Goal: Entertainment & Leisure: Consume media (video, audio)

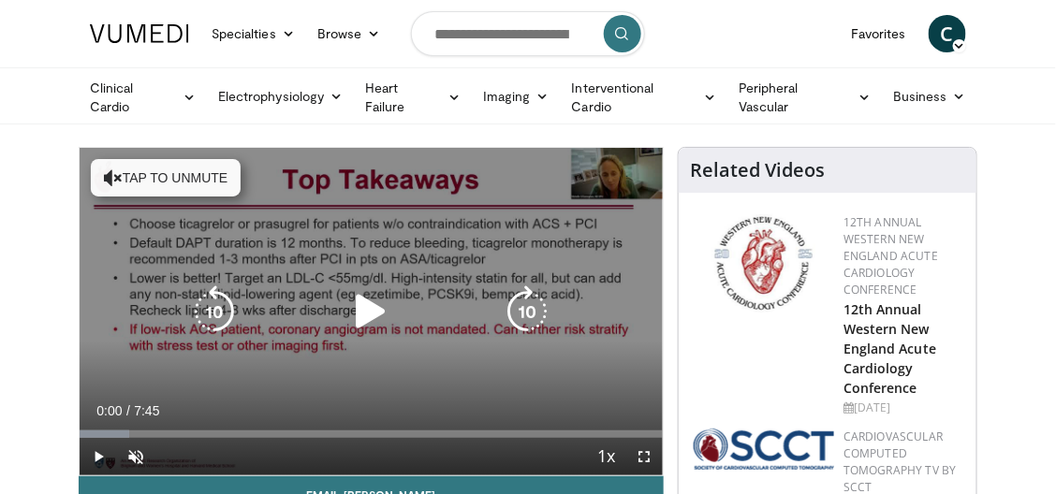
click at [363, 301] on icon "Video Player" at bounding box center [371, 312] width 52 height 52
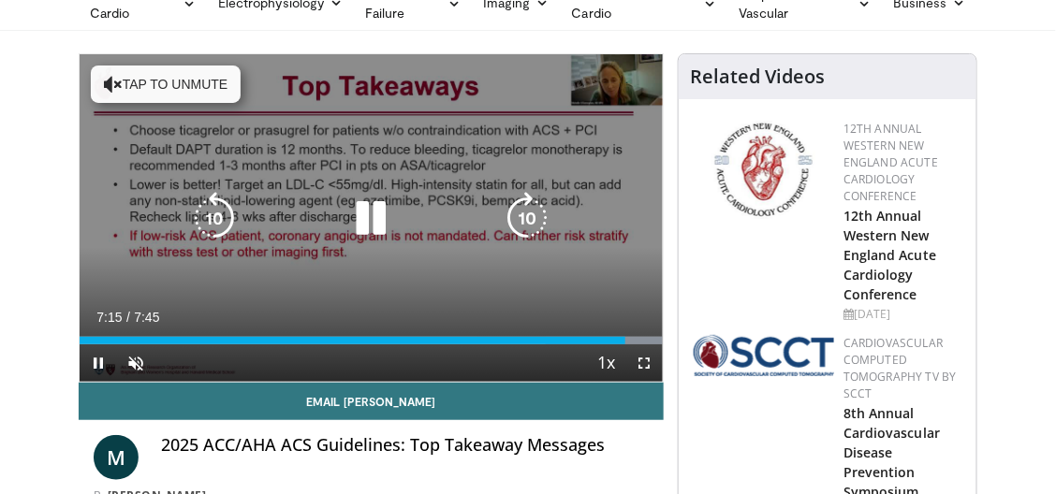
scroll to position [94, 0]
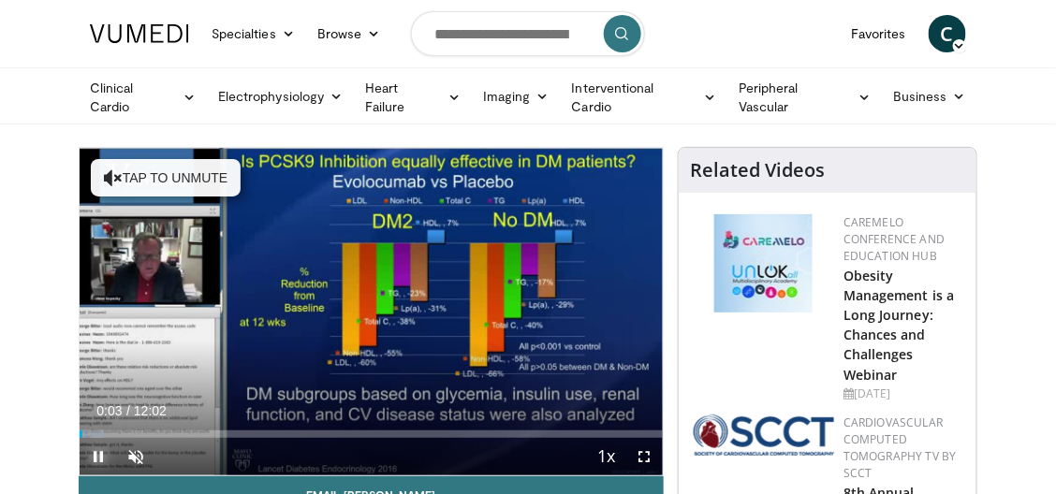
click at [101, 449] on span "Video Player" at bounding box center [98, 456] width 37 height 37
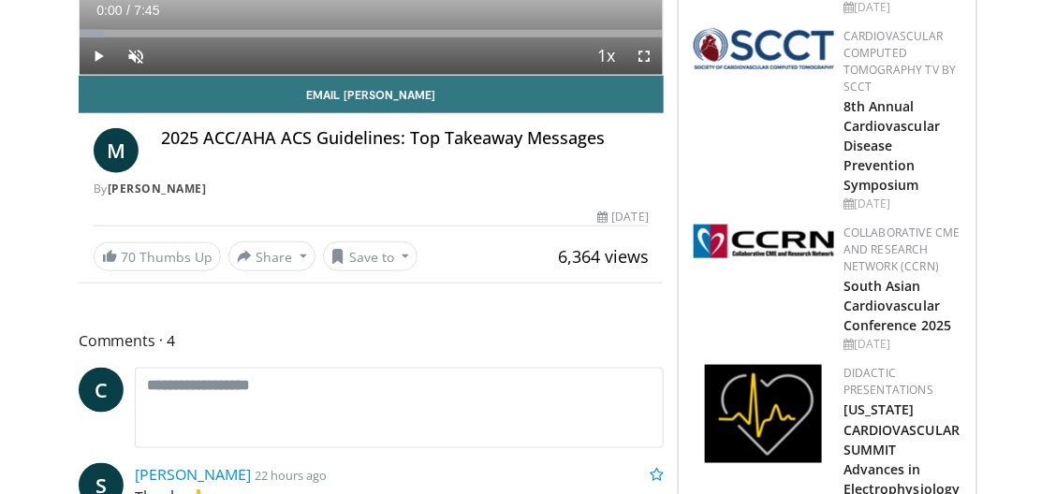
scroll to position [94, 0]
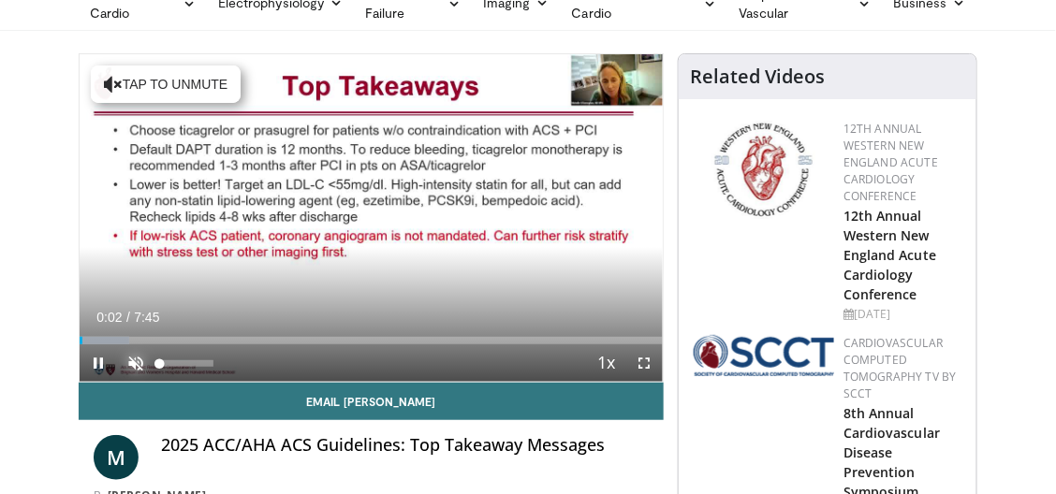
click at [136, 358] on span "Video Player" at bounding box center [135, 363] width 37 height 37
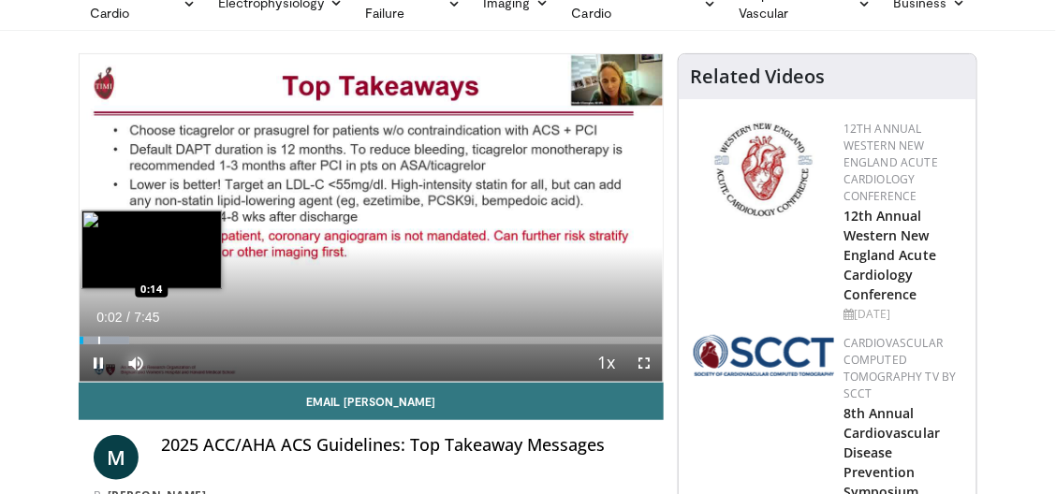
click at [98, 337] on div "Progress Bar" at bounding box center [99, 340] width 2 height 7
click at [121, 337] on div "Progress Bar" at bounding box center [122, 340] width 2 height 7
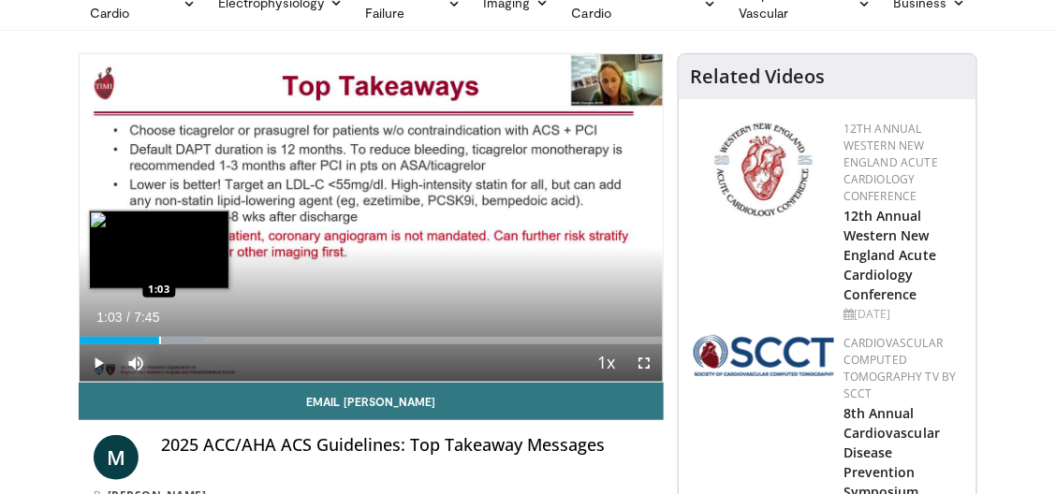
click at [159, 337] on div "Progress Bar" at bounding box center [160, 340] width 2 height 7
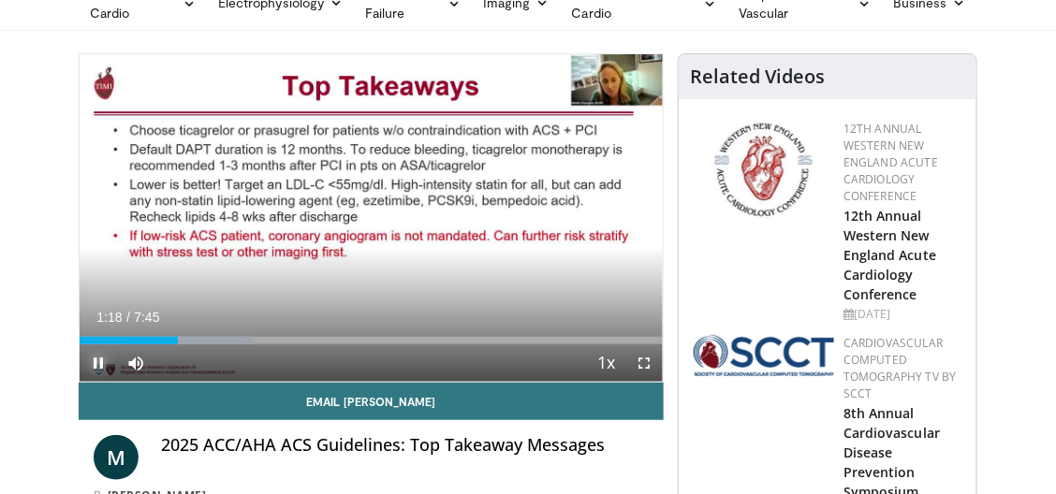
click at [96, 359] on span "Video Player" at bounding box center [98, 363] width 37 height 37
